Goal: Task Accomplishment & Management: Use online tool/utility

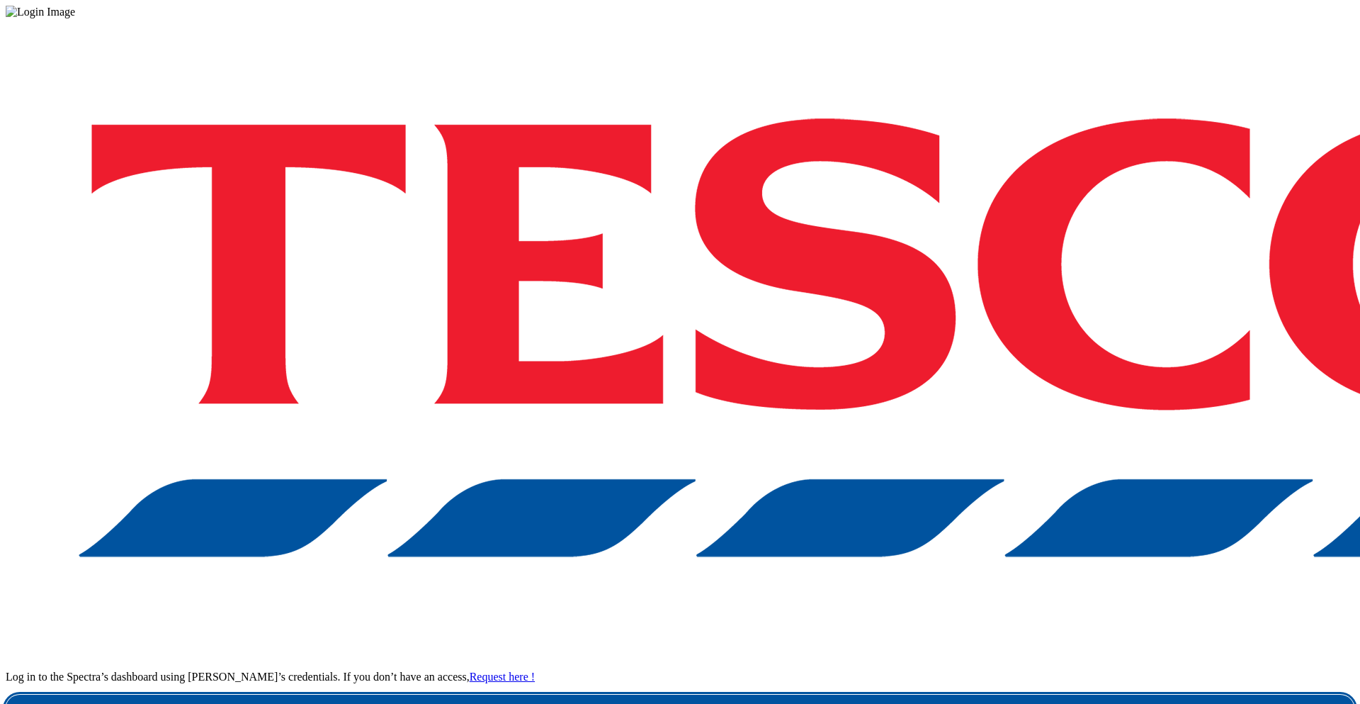
click at [1011, 694] on link "Login" at bounding box center [680, 708] width 1349 height 28
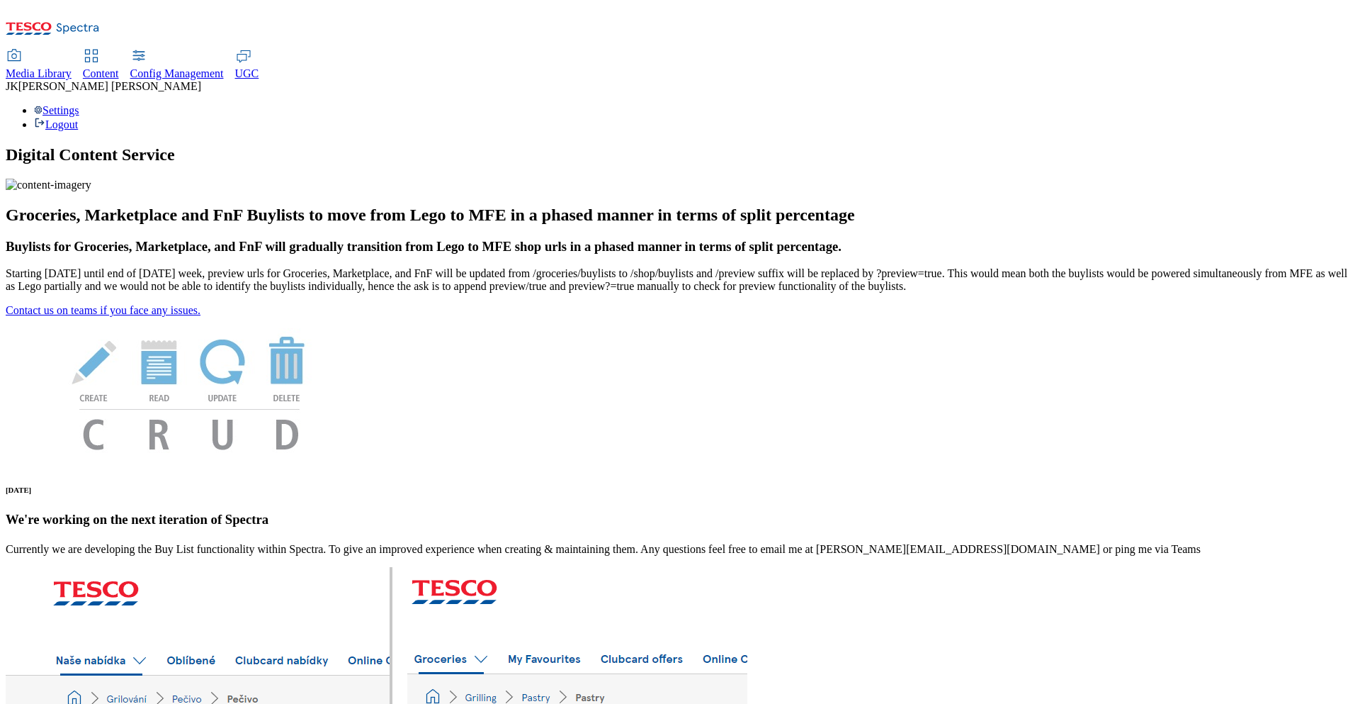
click at [119, 67] on span "Content" at bounding box center [101, 73] width 36 height 12
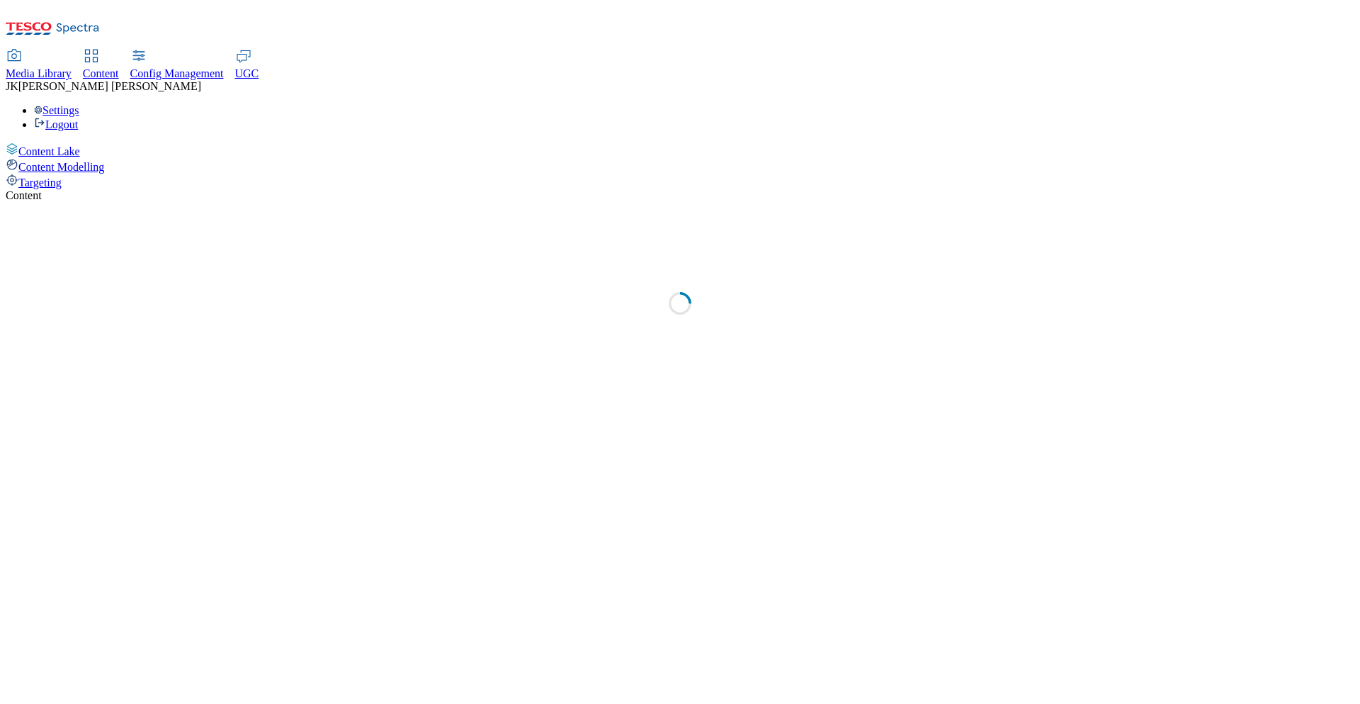
select select "group-comms"
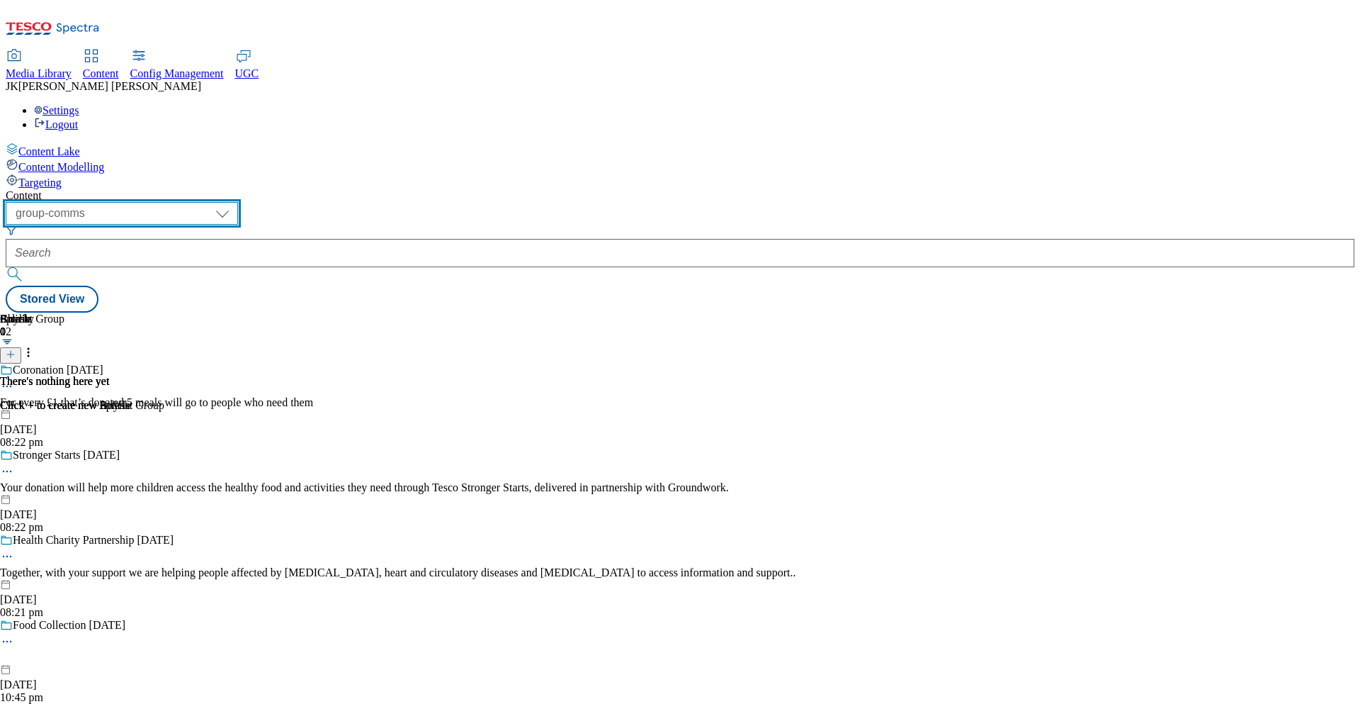
click at [238, 202] on select "dotcom-cz dotcom-hu dotcom-sk fnf-uk ghs-roi ghs-uk group-comms ighs-cz ighs-hu…" at bounding box center [122, 213] width 232 height 23
click at [62, 176] on span "Targeting" at bounding box center [39, 182] width 43 height 12
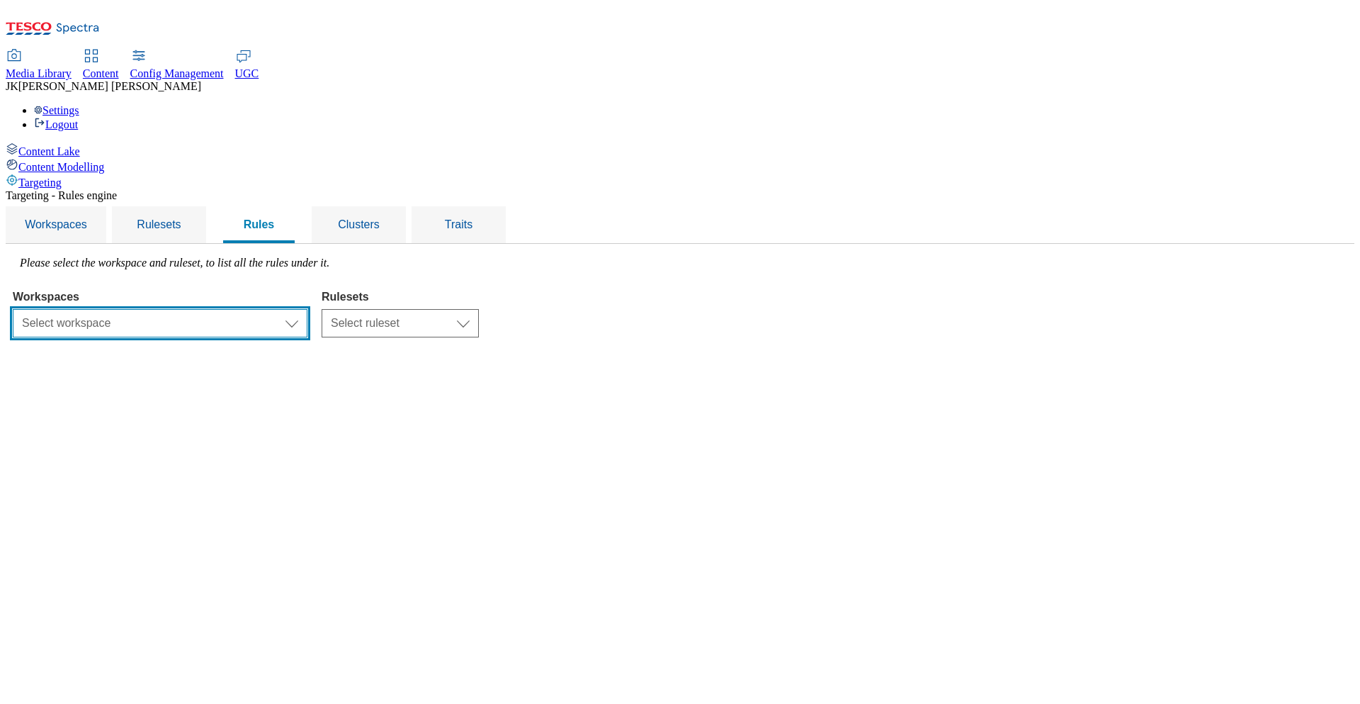
click at [307, 309] on select "Select workspace Test 13_sanity_august test 20th march Test_Sanity_28th_July Co…" at bounding box center [160, 323] width 295 height 28
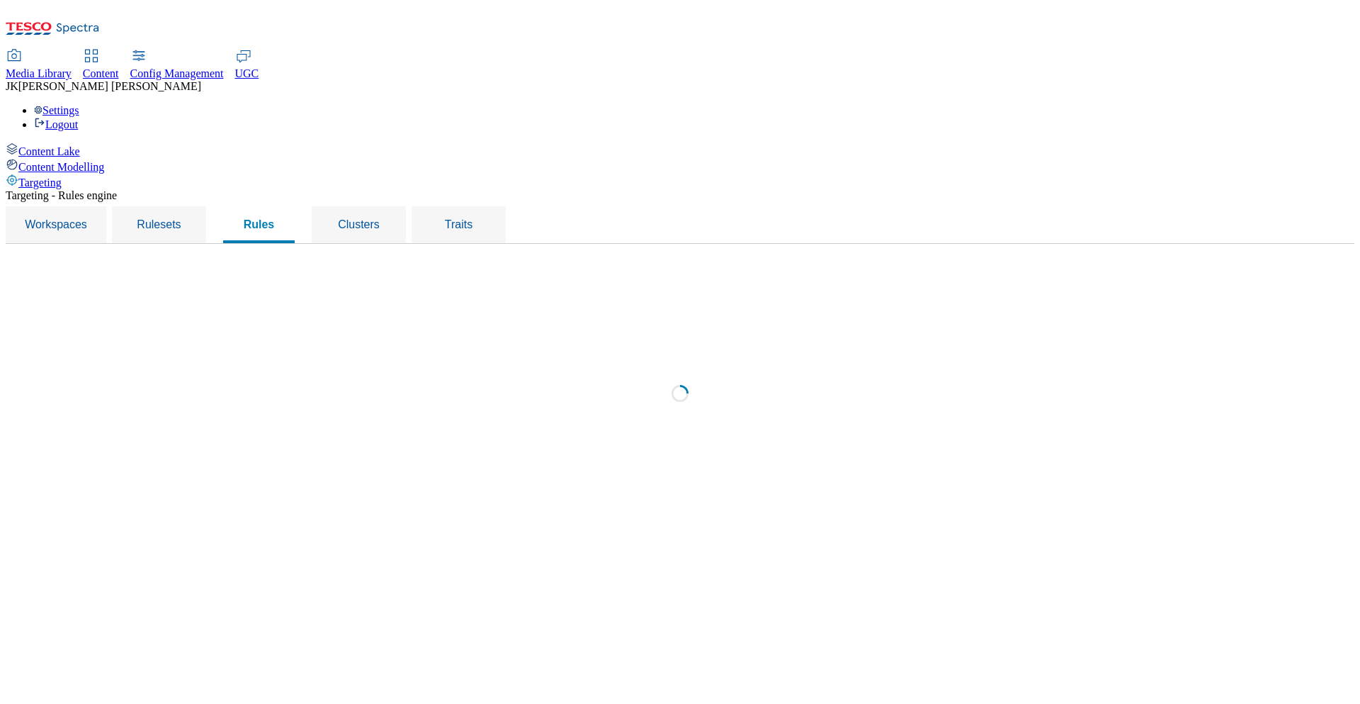
select select "f510054f-adaa-4692-b570-80fa3897127a"
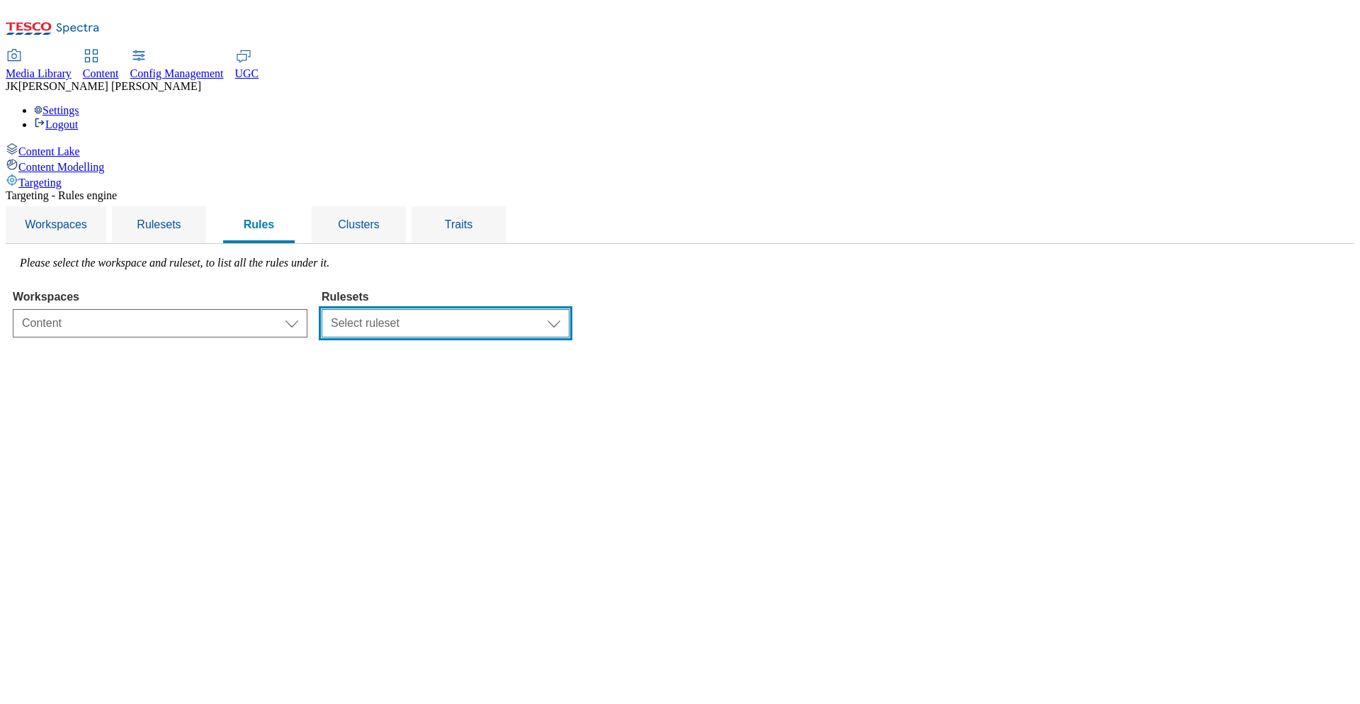
click at [542, 309] on select "Select ruleset ROI customer-engagement UK clubcard-roi clubcard-website dotcom-…" at bounding box center [446, 323] width 248 height 28
select select "48eb89cc-c22c-49b3-9be3-6f8cd5821d05"
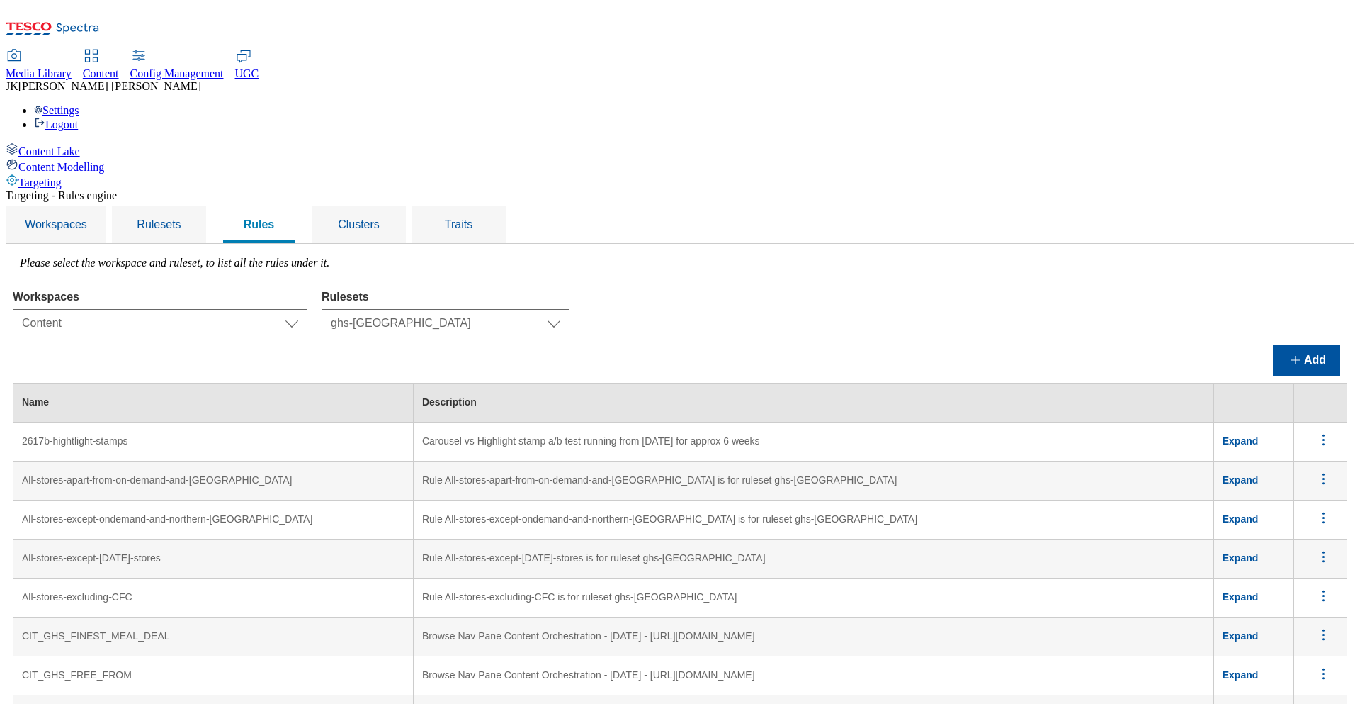
click at [414, 461] on td "All-stores-apart-from-on-demand-and-scotland" at bounding box center [213, 480] width 400 height 39
